Goal: Communication & Community: Answer question/provide support

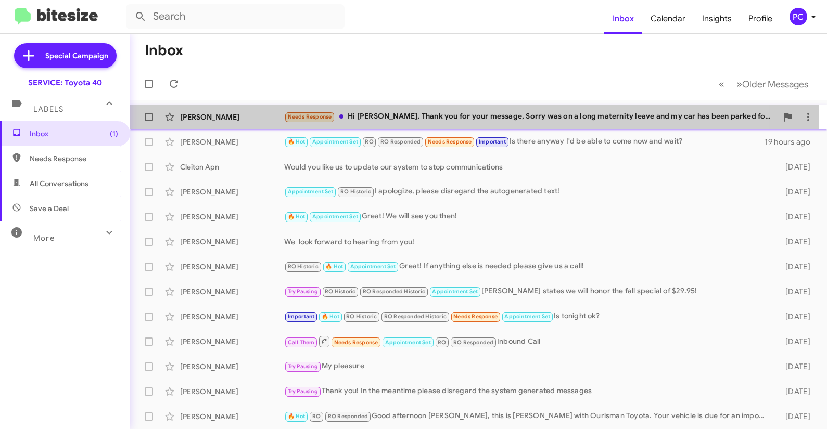
click at [265, 117] on div "[PERSON_NAME]" at bounding box center [232, 117] width 104 height 10
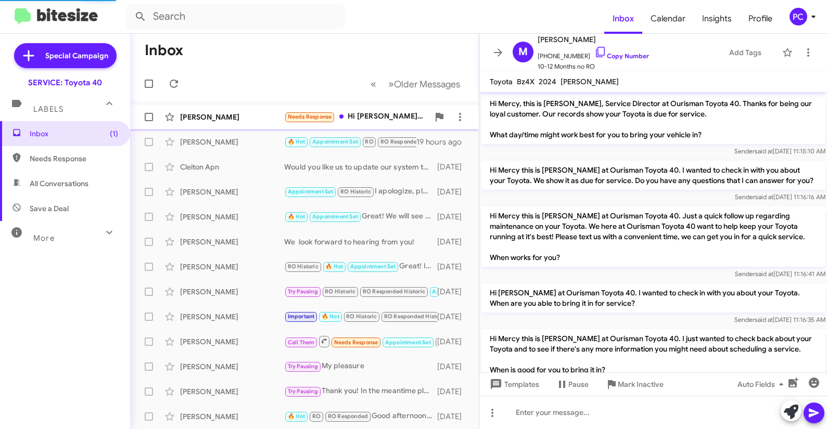
scroll to position [885, 0]
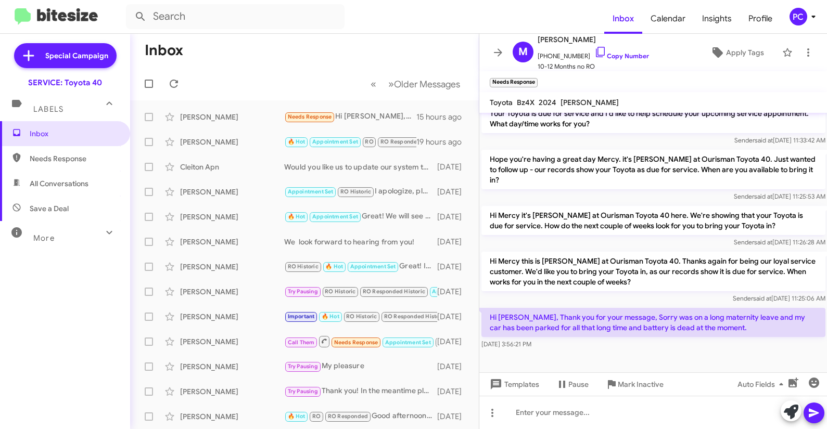
click at [46, 160] on span "Needs Response" at bounding box center [74, 159] width 88 height 10
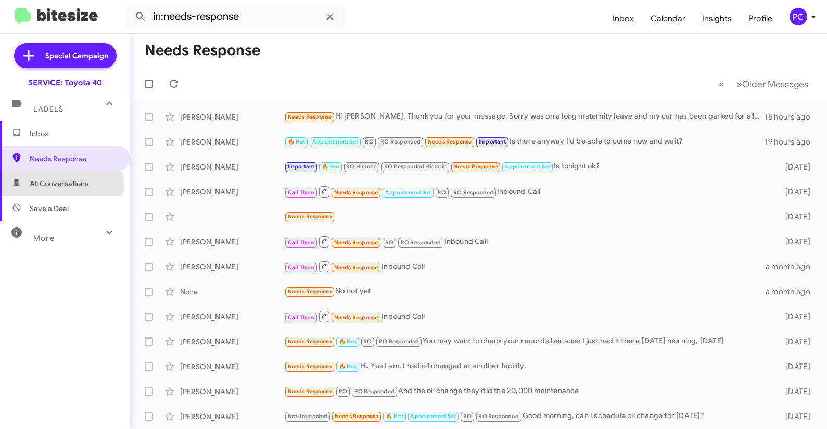
click at [55, 185] on span "All Conversations" at bounding box center [59, 184] width 59 height 10
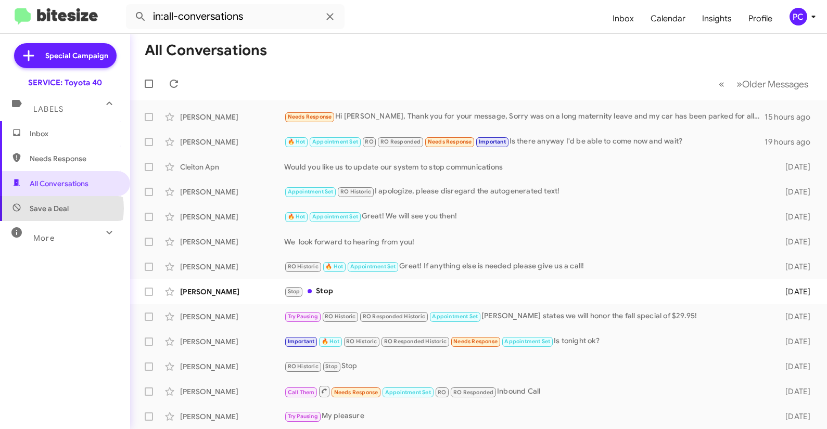
click at [58, 208] on span "Save a Deal" at bounding box center [49, 209] width 39 height 10
type input "in:not-interested"
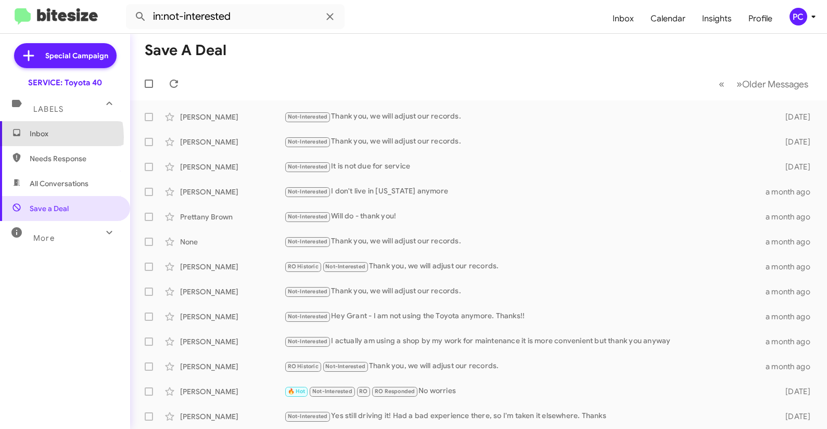
click at [35, 137] on span "Inbox" at bounding box center [74, 134] width 88 height 10
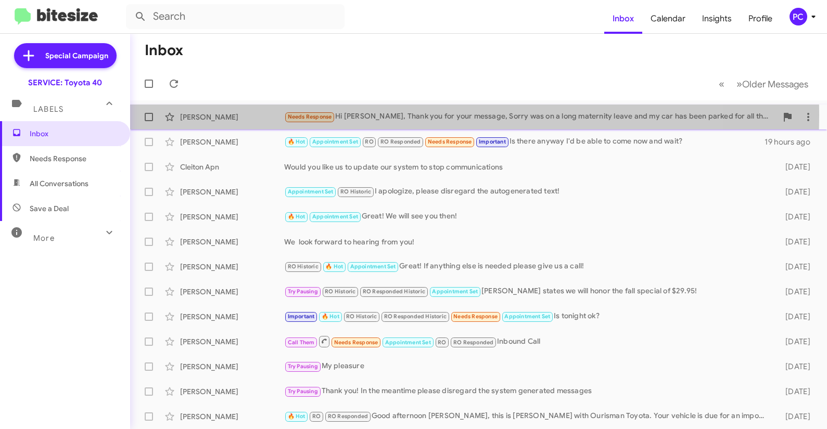
click at [242, 115] on div "[PERSON_NAME]" at bounding box center [232, 117] width 104 height 10
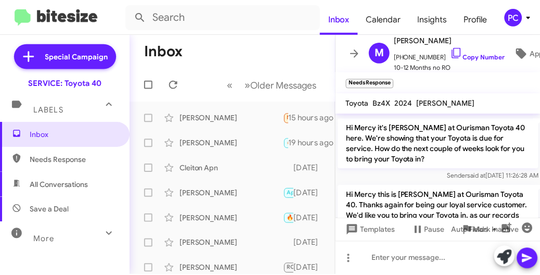
scroll to position [1286, 0]
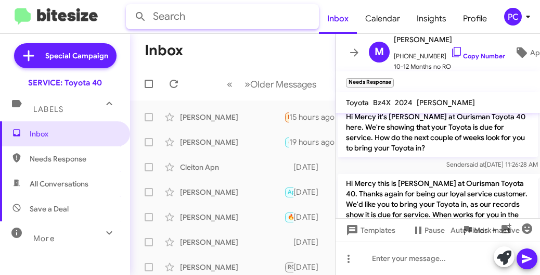
click at [221, 4] on input "text" at bounding box center [222, 16] width 193 height 25
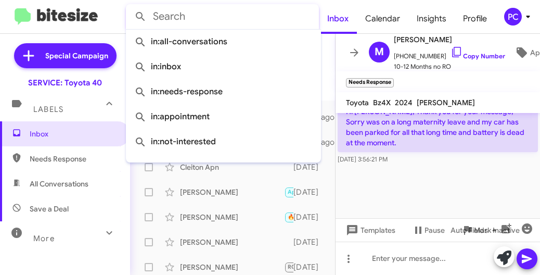
scroll to position [1436, 0]
click at [386, 194] on div at bounding box center [438, 192] width 205 height 52
